Goal: Transaction & Acquisition: Purchase product/service

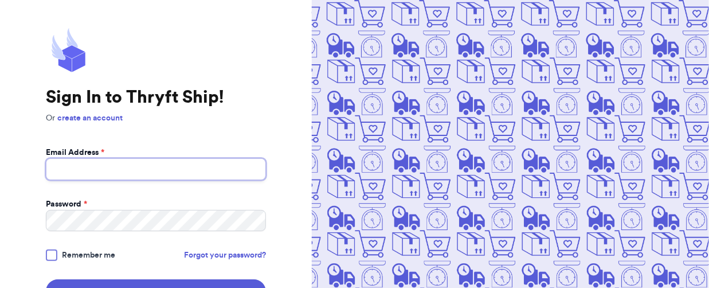
type input "[EMAIL_ADDRESS][DOMAIN_NAME]"
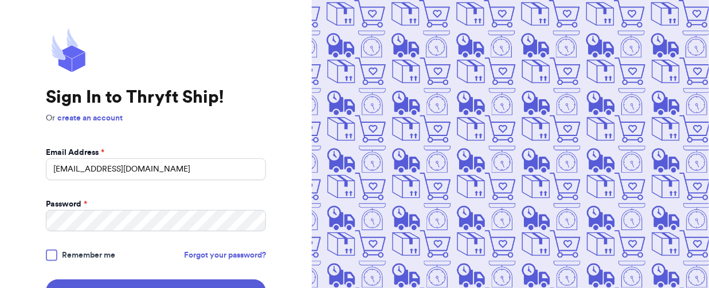
click at [95, 252] on span "Remember me" at bounding box center [88, 254] width 53 height 11
click at [0, 0] on input "Remember me" at bounding box center [0, 0] width 0 height 0
click at [127, 283] on button "Sign In" at bounding box center [156, 291] width 220 height 24
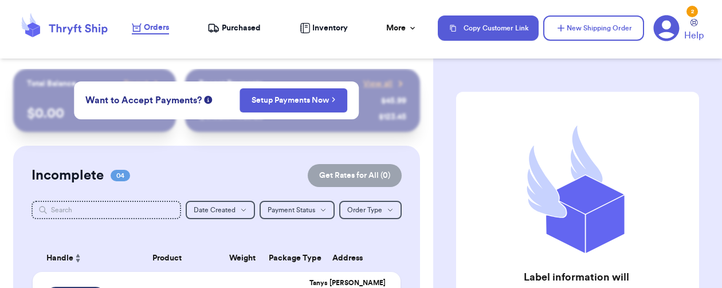
click at [191, 176] on div "Incomplete 04 Get Rates for All ( 0 )" at bounding box center [217, 175] width 371 height 23
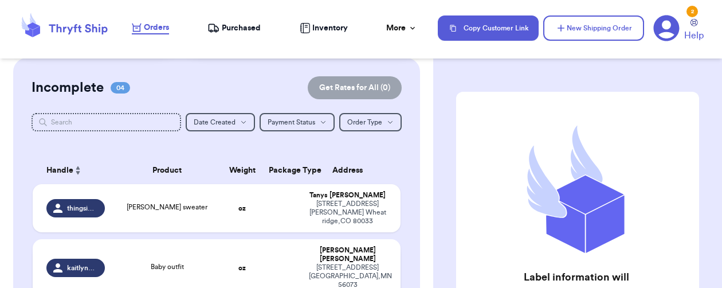
scroll to position [88, 0]
click at [222, 196] on td "oz" at bounding box center [242, 207] width 40 height 48
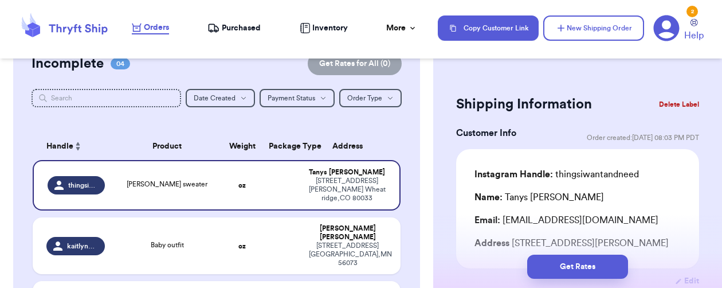
scroll to position [210, 0]
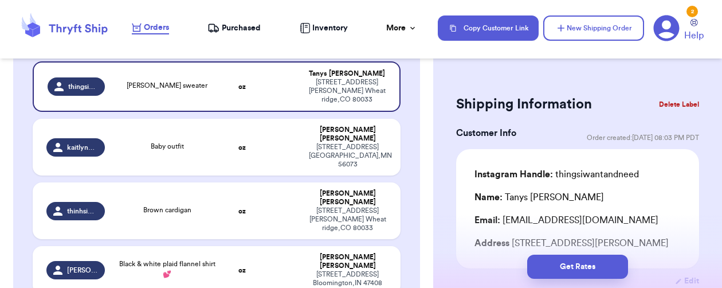
click at [203, 258] on div "Incomplete 04 Get Rates for All ( 0 ) Get Rates for All ( 0 ) Date Created Date…" at bounding box center [216, 130] width 407 height 391
click at [210, 263] on div "Incomplete 04 Get Rates for All ( 0 ) Get Rates for All ( 0 ) Date Created Date…" at bounding box center [216, 130] width 407 height 391
click at [155, 143] on span "Baby outfit" at bounding box center [167, 146] width 33 height 7
type input "Baby outfit"
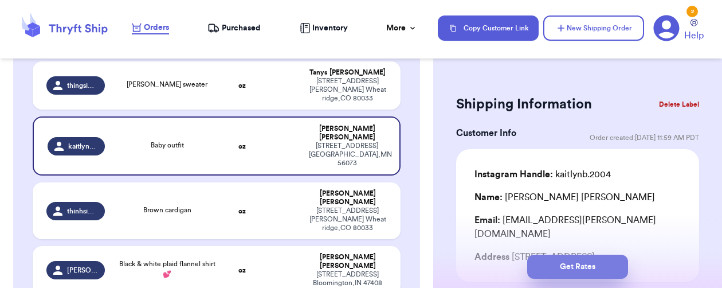
click at [571, 262] on button "Get Rates" at bounding box center [577, 266] width 101 height 24
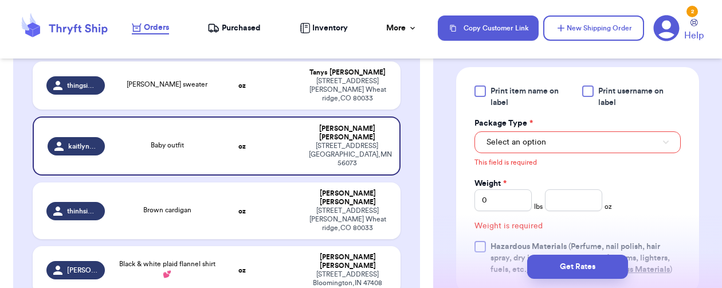
scroll to position [517, 0]
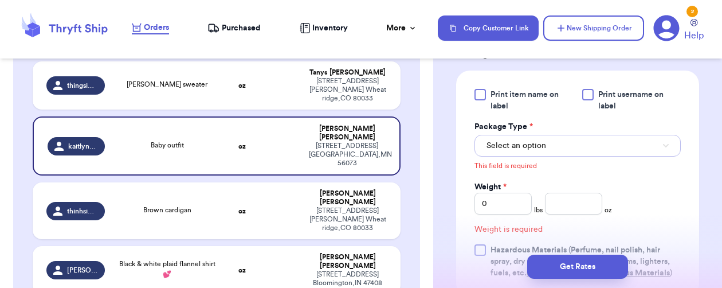
click at [559, 146] on button "Select an option" at bounding box center [577, 146] width 206 height 22
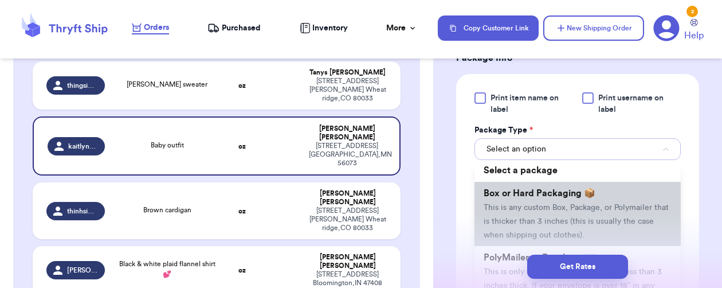
scroll to position [140, 0]
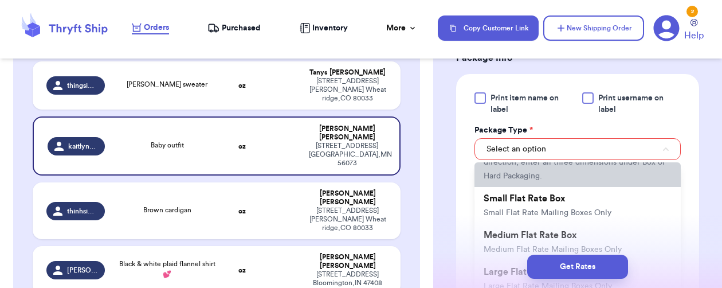
click at [539, 180] on span "This is only for mailers and envelopes less than 3 inches thick. If your envelo…" at bounding box center [575, 155] width 182 height 49
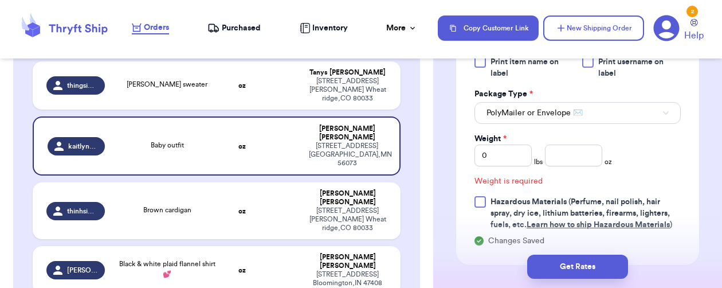
scroll to position [560, 0]
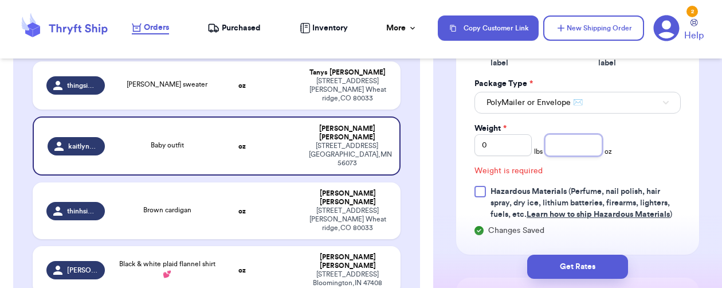
click at [561, 148] on input "number" at bounding box center [573, 145] width 57 height 22
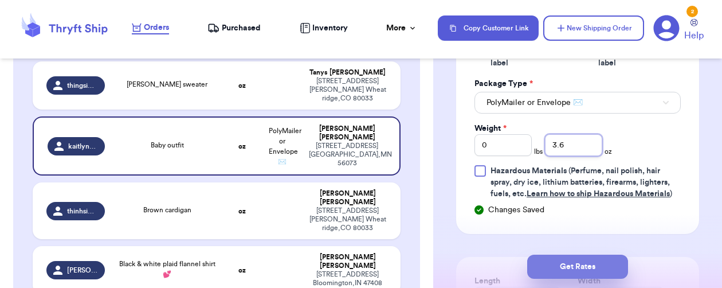
type input "3.6"
click at [581, 264] on button "Get Rates" at bounding box center [577, 266] width 101 height 24
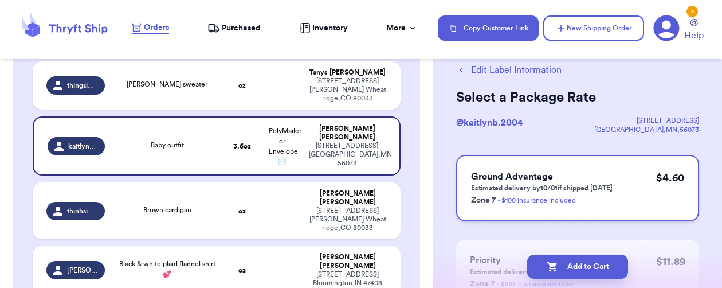
scroll to position [0, 0]
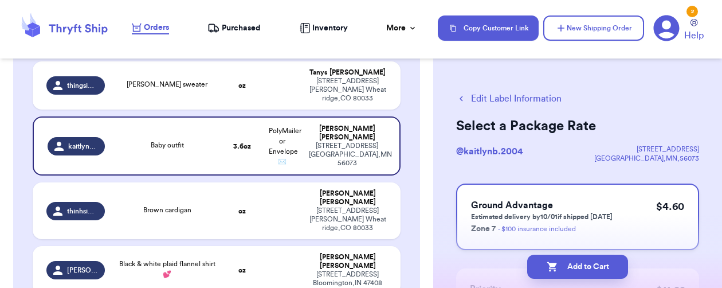
click at [554, 208] on h3 "Ground Advantage" at bounding box center [542, 205] width 142 height 14
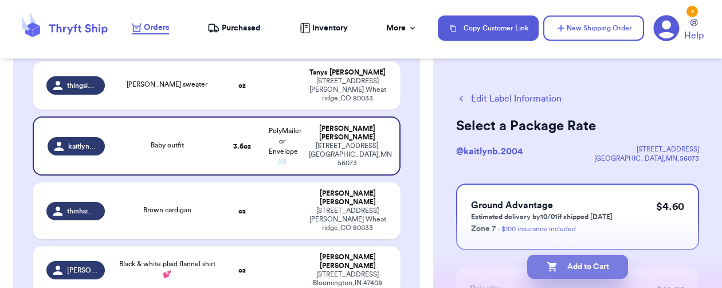
click at [584, 265] on button "Add to Cart" at bounding box center [577, 266] width 101 height 24
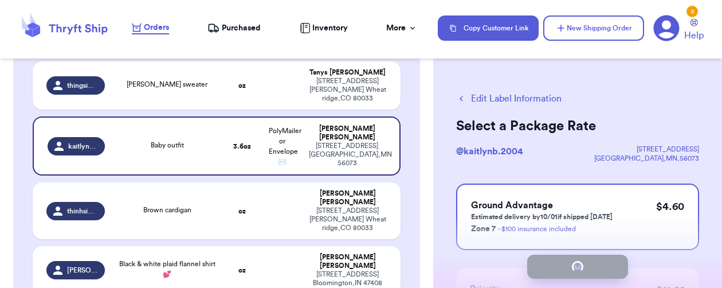
click at [240, 25] on span "Purchased" at bounding box center [241, 27] width 39 height 11
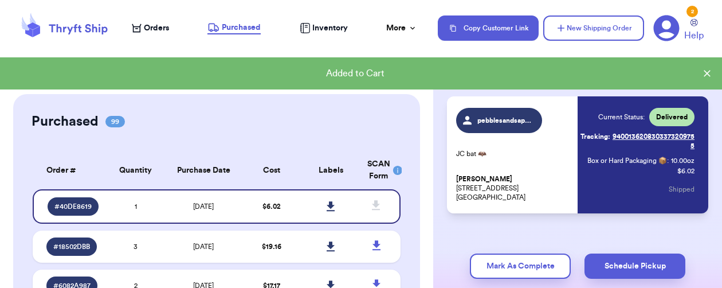
scroll to position [74, 0]
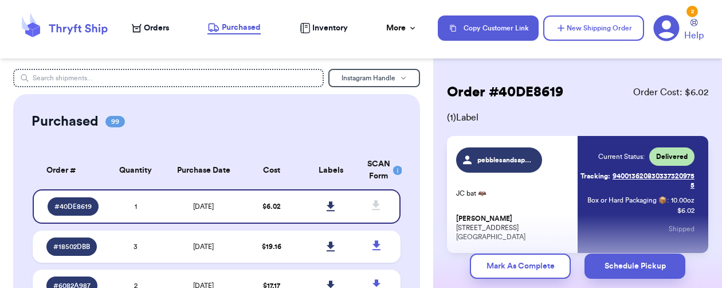
scroll to position [0, 0]
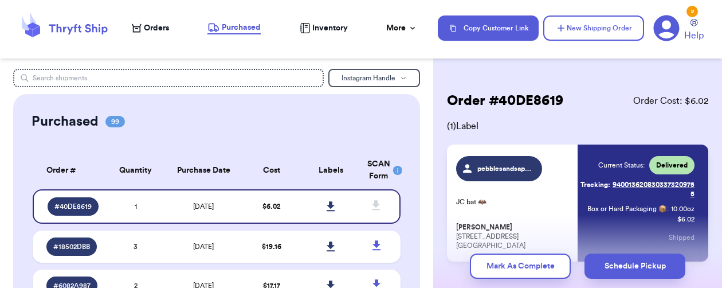
click at [157, 25] on span "Orders" at bounding box center [156, 27] width 25 height 11
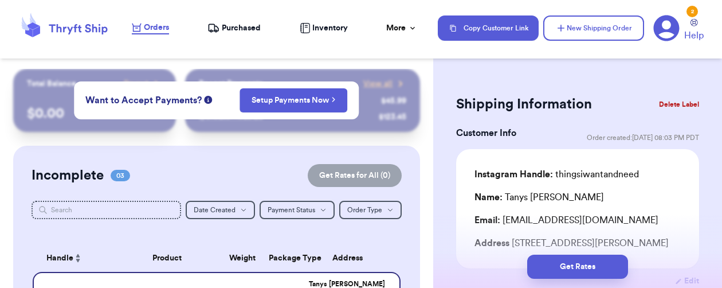
click at [249, 28] on span "Purchased" at bounding box center [241, 27] width 39 height 11
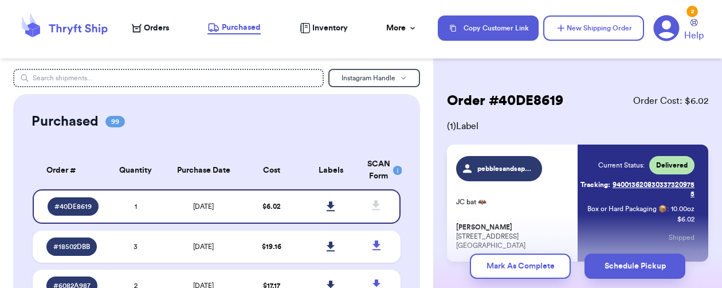
click at [150, 23] on span "Orders" at bounding box center [156, 27] width 25 height 11
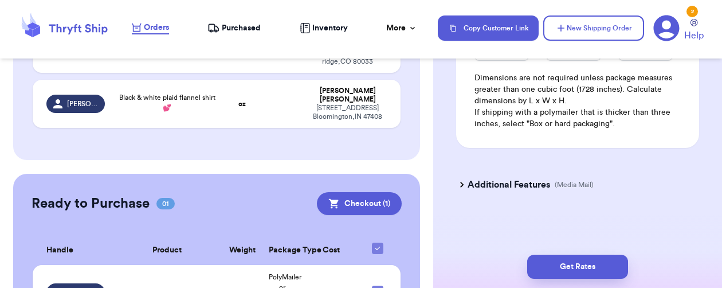
scroll to position [331, 0]
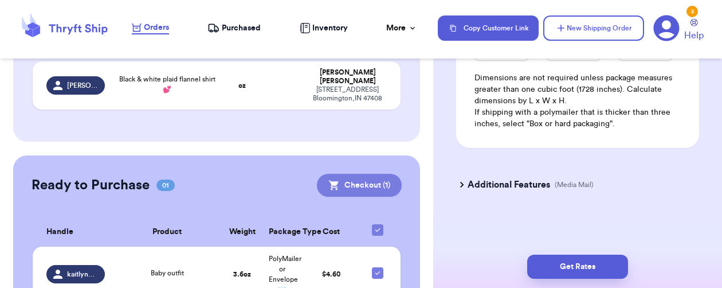
click at [357, 174] on button "Checkout ( 1 )" at bounding box center [359, 185] width 85 height 23
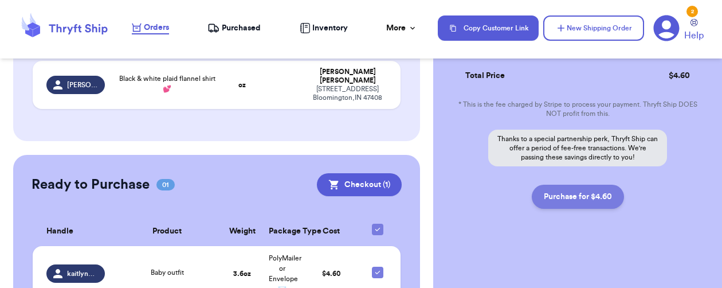
click at [563, 201] on button "Purchase for $4.60" at bounding box center [578, 197] width 92 height 24
checkbox input "false"
checkbox input "true"
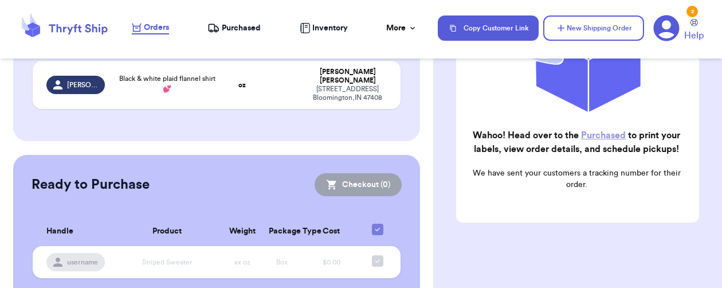
click at [236, 30] on span "Purchased" at bounding box center [241, 27] width 39 height 11
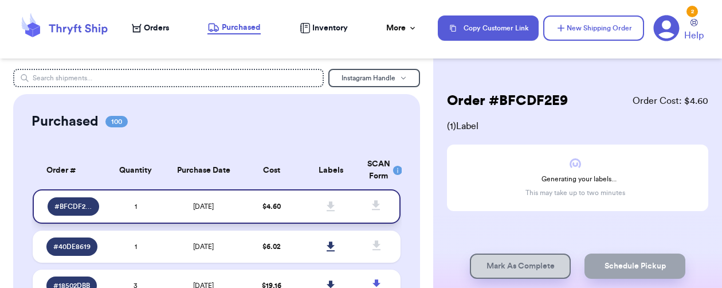
click at [157, 202] on td "1" at bounding box center [135, 206] width 59 height 34
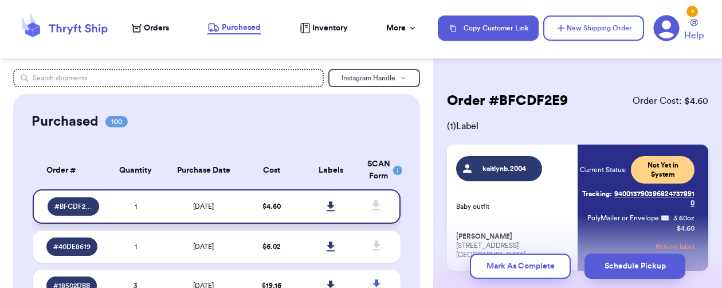
click at [327, 204] on icon at bounding box center [331, 206] width 8 height 10
